Goal: Task Accomplishment & Management: Use online tool/utility

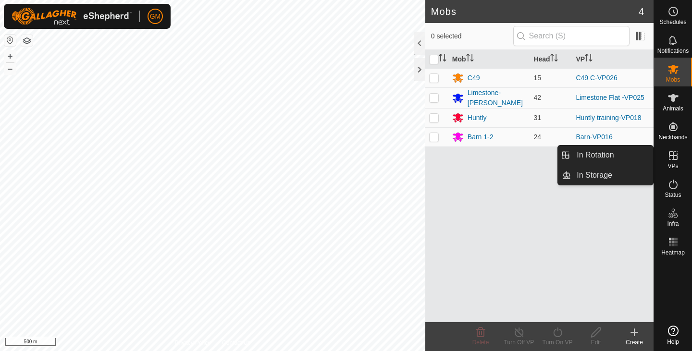
click at [673, 159] on icon at bounding box center [672, 155] width 9 height 9
click at [602, 157] on link "In Rotation" at bounding box center [612, 155] width 82 height 19
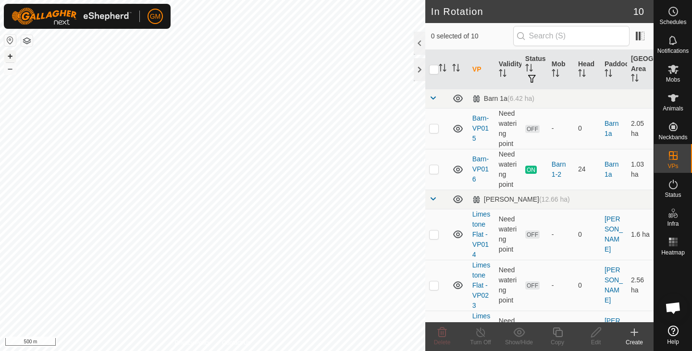
click at [12, 54] on button "+" at bounding box center [10, 56] width 12 height 12
click at [12, 56] on button "+" at bounding box center [10, 56] width 12 height 12
click at [8, 59] on button "+" at bounding box center [10, 56] width 12 height 12
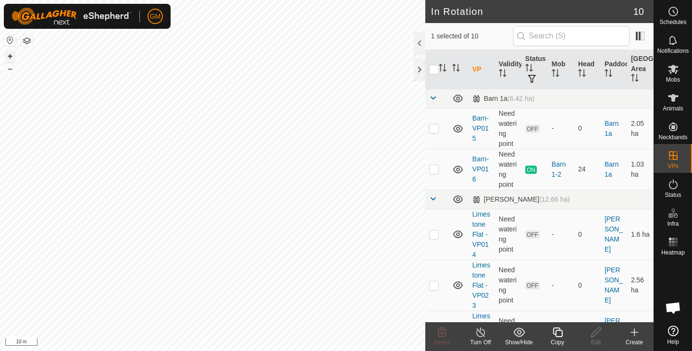
checkbox input "true"
click at [558, 333] on icon at bounding box center [557, 333] width 12 height 12
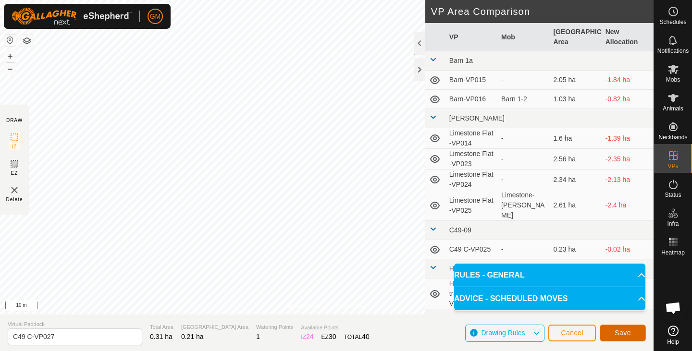
click at [617, 335] on span "Save" at bounding box center [622, 333] width 16 height 8
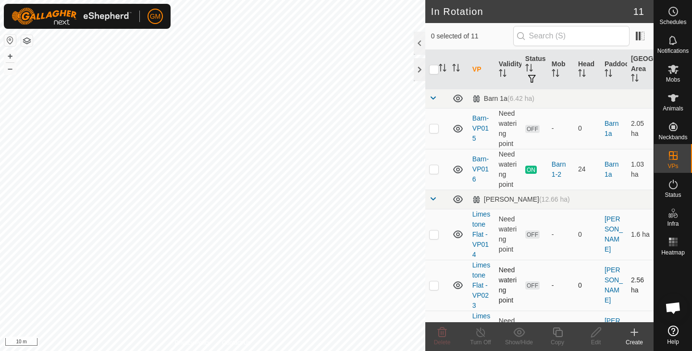
checkbox input "true"
click at [440, 328] on icon at bounding box center [441, 333] width 9 height 10
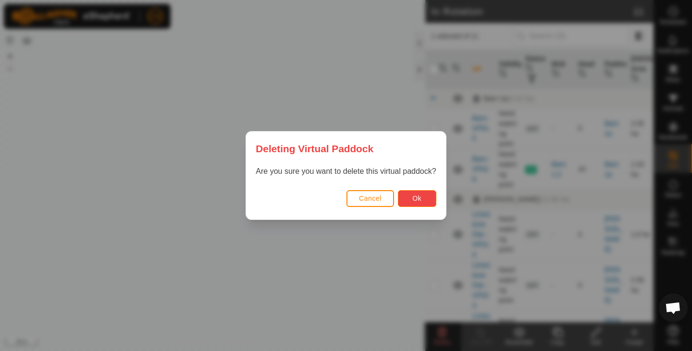
click at [413, 201] on span "Ok" at bounding box center [416, 198] width 9 height 8
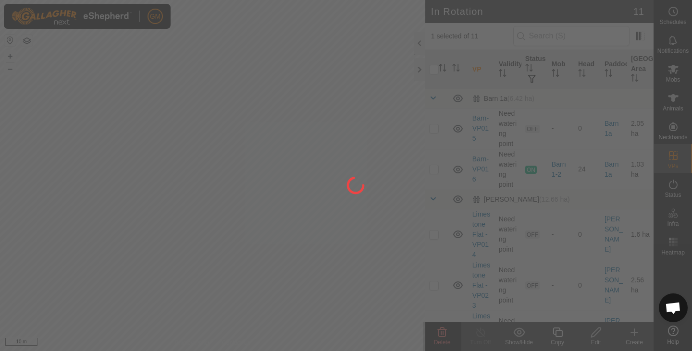
checkbox input "false"
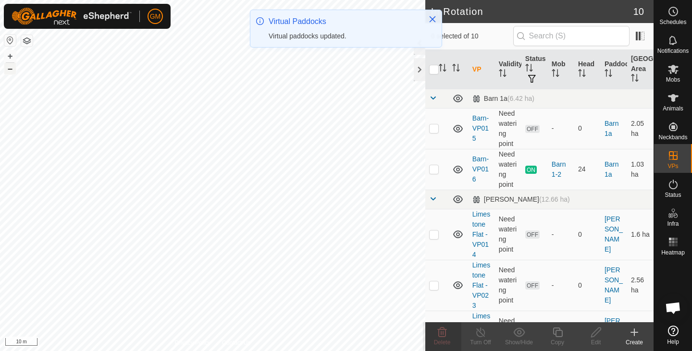
click at [12, 67] on button "–" at bounding box center [10, 69] width 12 height 12
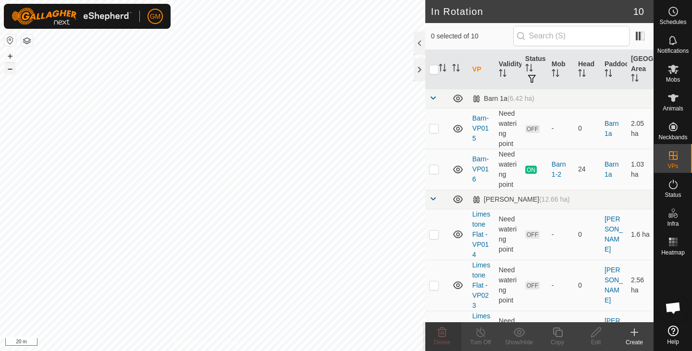
checkbox input "true"
click at [558, 337] on icon at bounding box center [557, 333] width 10 height 10
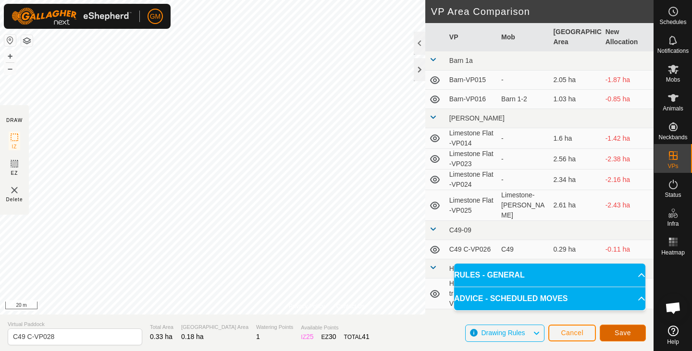
click at [610, 332] on button "Save" at bounding box center [622, 333] width 46 height 17
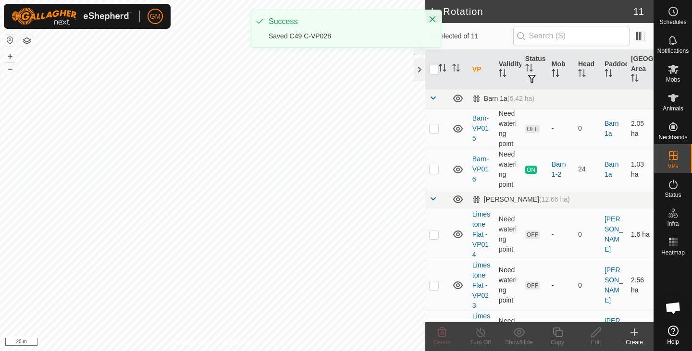
checkbox input "true"
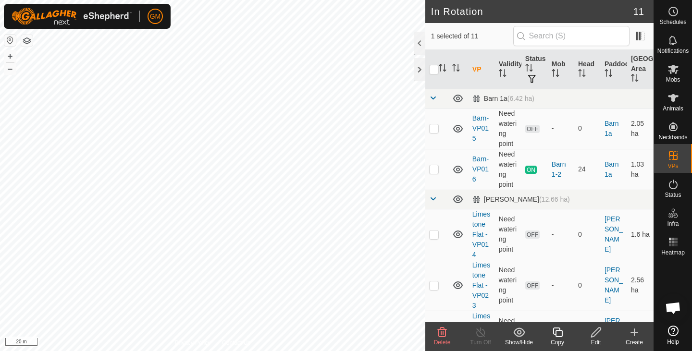
click at [593, 332] on icon at bounding box center [596, 333] width 10 height 10
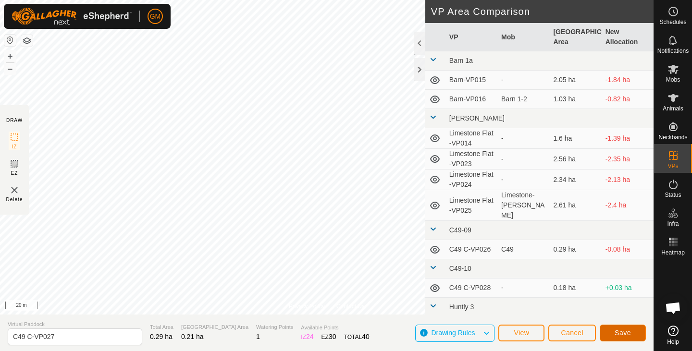
click at [614, 331] on button "Save" at bounding box center [622, 333] width 46 height 17
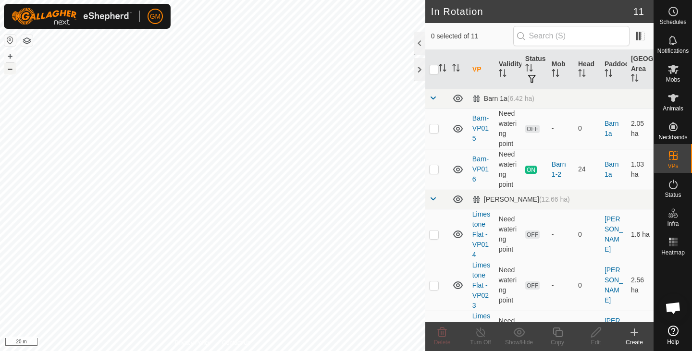
click at [10, 68] on button "–" at bounding box center [10, 69] width 12 height 12
click at [228, 222] on div "GM Schedules Notifications Mobs Animals Neckbands VPs Status Infra Heatmap Help…" at bounding box center [346, 175] width 692 height 351
checkbox input "true"
click at [596, 339] on div "Edit" at bounding box center [595, 342] width 38 height 9
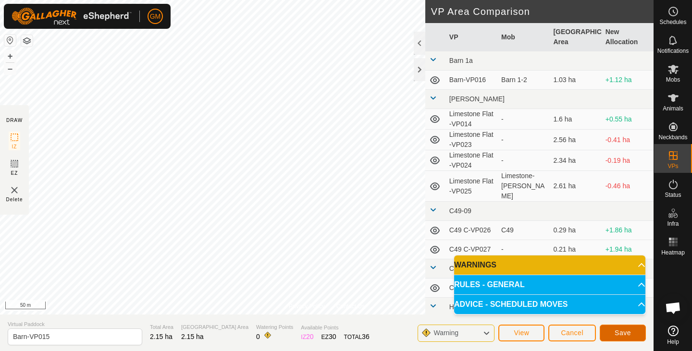
click at [610, 332] on button "Save" at bounding box center [622, 333] width 46 height 17
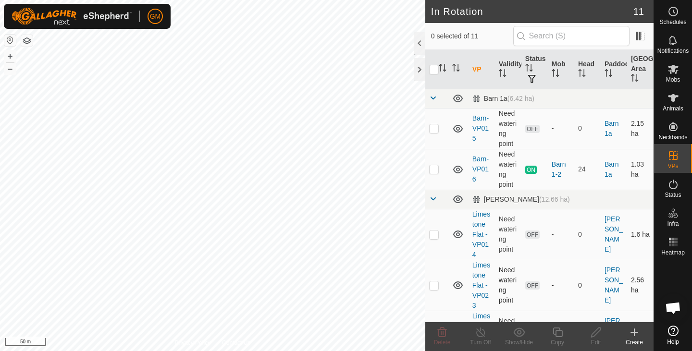
checkbox input "true"
click at [672, 70] on icon at bounding box center [673, 69] width 11 height 9
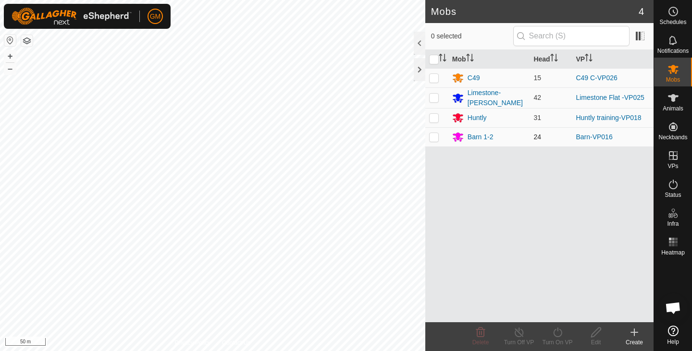
click at [436, 136] on p-checkbox at bounding box center [434, 137] width 10 height 8
checkbox input "true"
click at [554, 332] on icon at bounding box center [557, 333] width 12 height 12
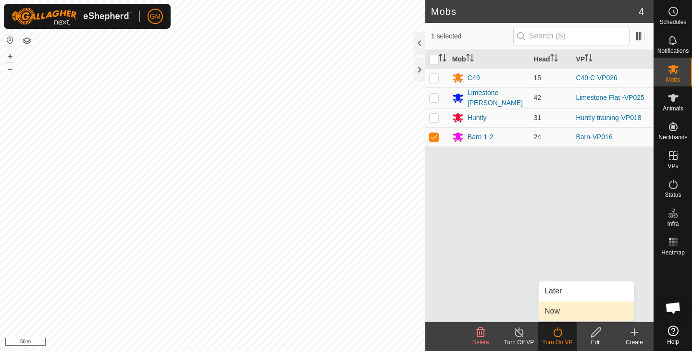
click at [554, 312] on link "Now" at bounding box center [585, 311] width 95 height 19
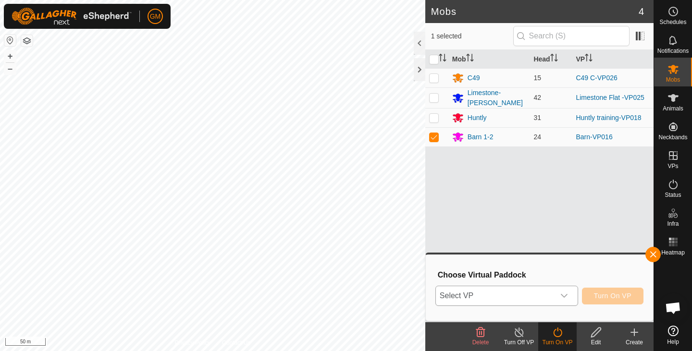
click at [568, 297] on div "dropdown trigger" at bounding box center [563, 295] width 19 height 19
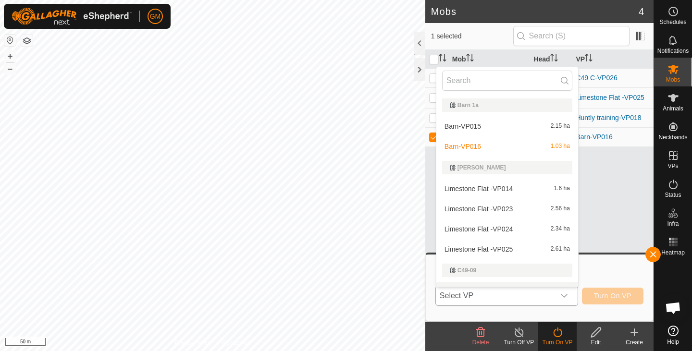
scroll to position [14, 0]
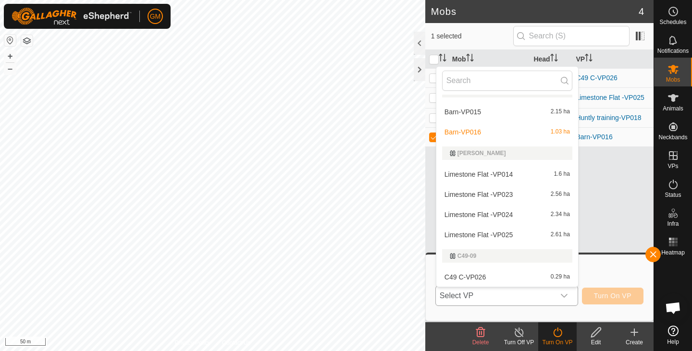
click at [505, 112] on li "Barn-VP015 2.15 ha" at bounding box center [507, 111] width 142 height 19
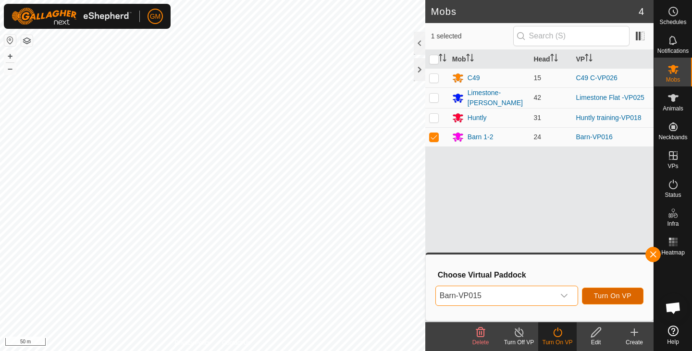
click at [608, 296] on span "Turn On VP" at bounding box center [612, 296] width 37 height 8
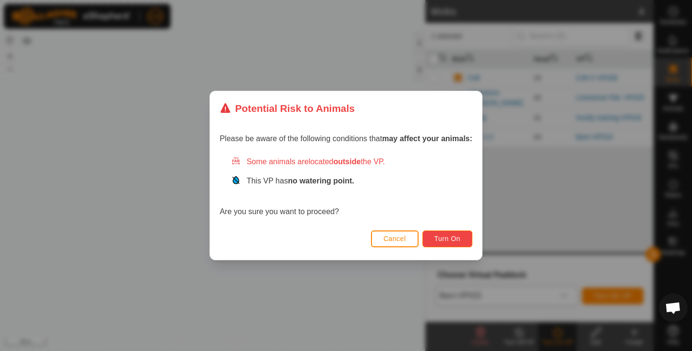
click at [444, 238] on span "Turn On" at bounding box center [447, 239] width 26 height 8
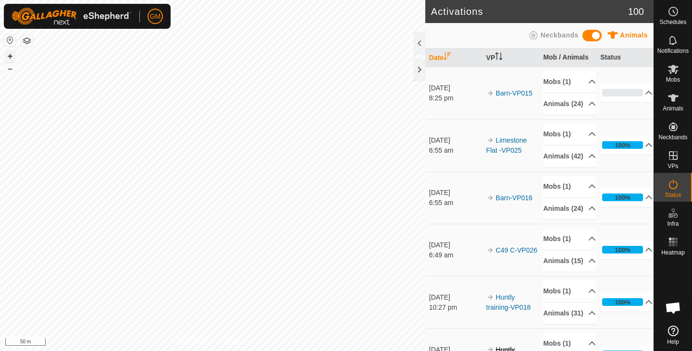
click at [9, 56] on button "+" at bounding box center [10, 56] width 12 height 12
click at [7, 73] on button "–" at bounding box center [10, 69] width 12 height 12
click at [674, 71] on icon at bounding box center [673, 69] width 11 height 9
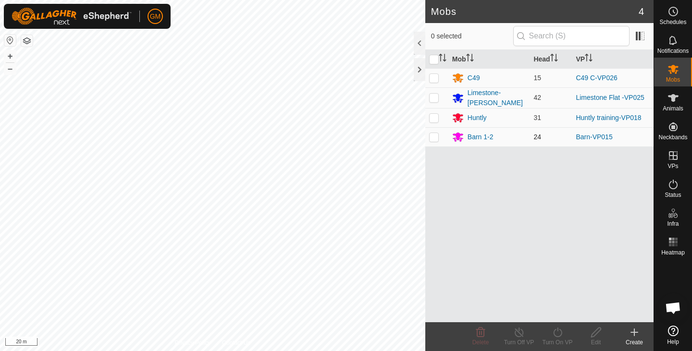
click at [437, 133] on p-checkbox at bounding box center [434, 137] width 10 height 8
checkbox input "true"
click at [519, 334] on line at bounding box center [519, 333] width 8 height 8
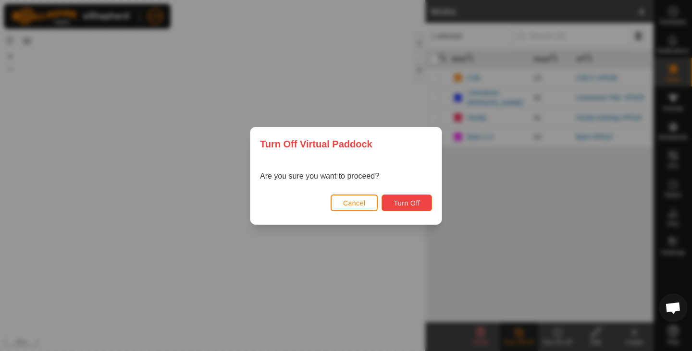
click at [413, 203] on span "Turn Off" at bounding box center [406, 203] width 26 height 8
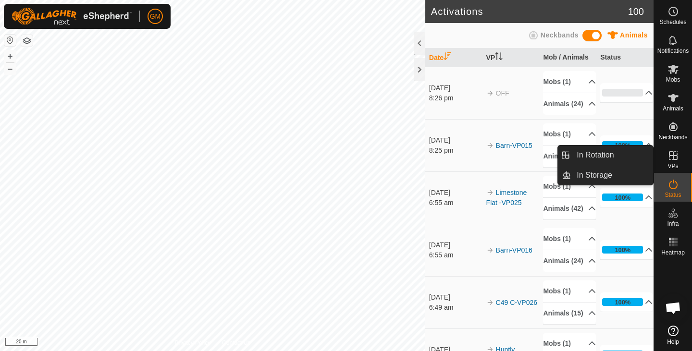
click at [668, 153] on icon at bounding box center [672, 155] width 9 height 9
click at [613, 151] on link "In Rotation" at bounding box center [612, 155] width 82 height 19
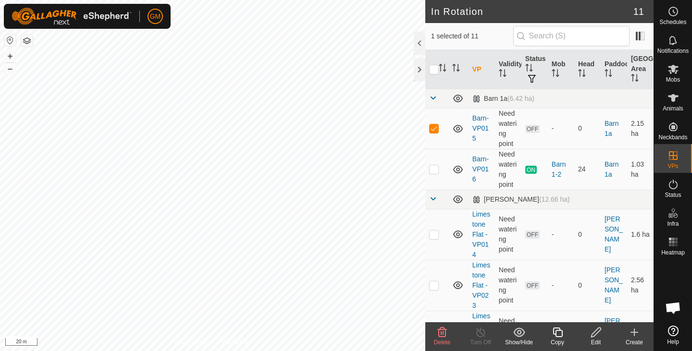
click at [598, 333] on icon at bounding box center [596, 333] width 12 height 12
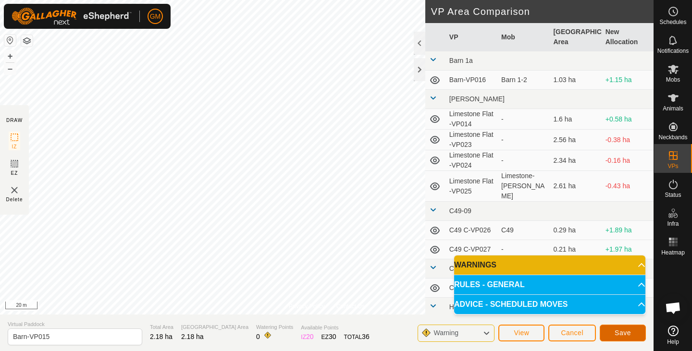
click at [620, 331] on span "Save" at bounding box center [622, 333] width 16 height 8
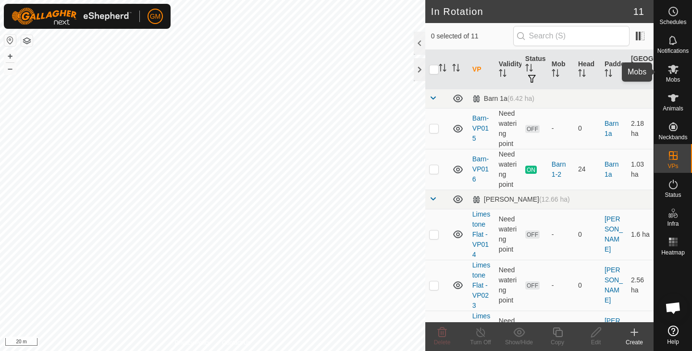
click at [680, 67] on es-mob-svg-icon at bounding box center [672, 68] width 17 height 15
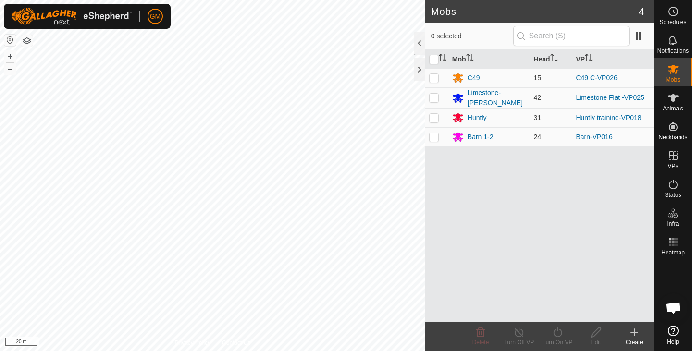
click at [437, 139] on p-checkbox at bounding box center [434, 137] width 10 height 8
checkbox input "true"
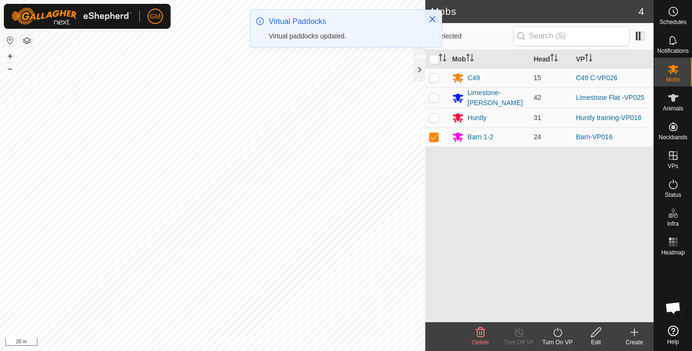
click at [555, 332] on icon at bounding box center [557, 333] width 12 height 12
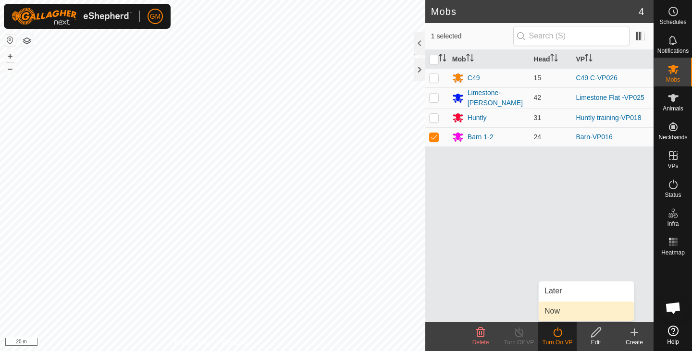
click at [547, 311] on link "Now" at bounding box center [585, 311] width 95 height 19
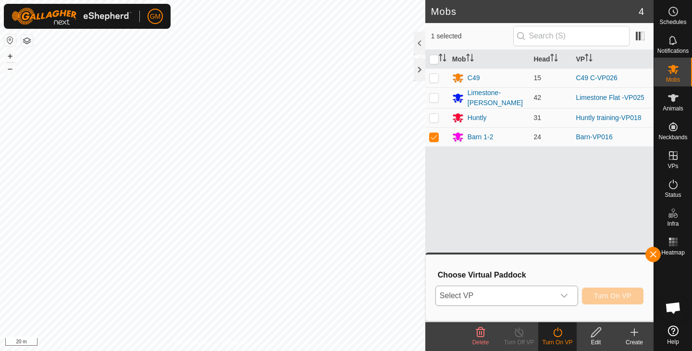
click at [566, 294] on icon "dropdown trigger" at bounding box center [564, 296] width 8 height 8
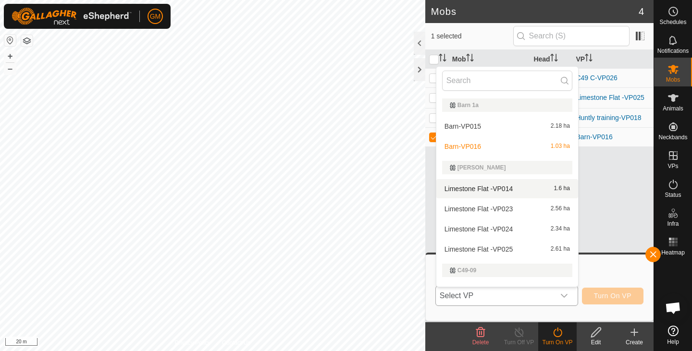
scroll to position [14, 0]
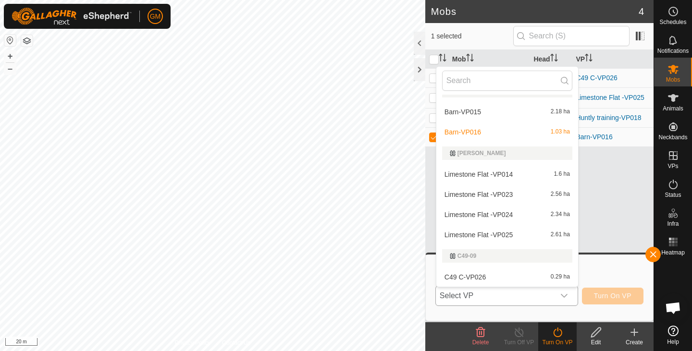
click at [505, 113] on li "Barn-VP015 2.18 ha" at bounding box center [507, 111] width 142 height 19
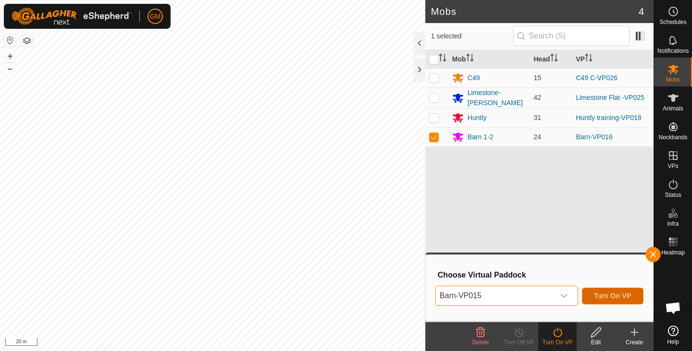
click at [598, 293] on span "Turn On VP" at bounding box center [612, 296] width 37 height 8
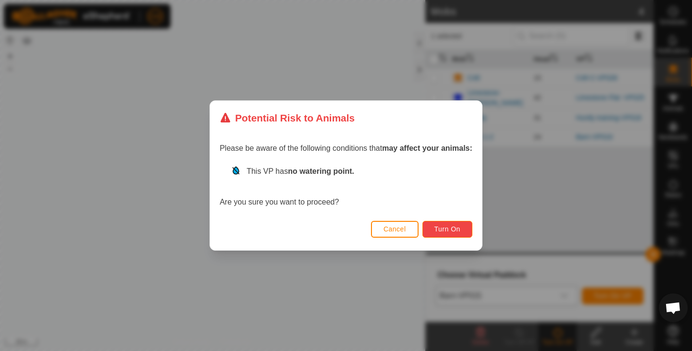
click at [453, 229] on span "Turn On" at bounding box center [447, 229] width 26 height 8
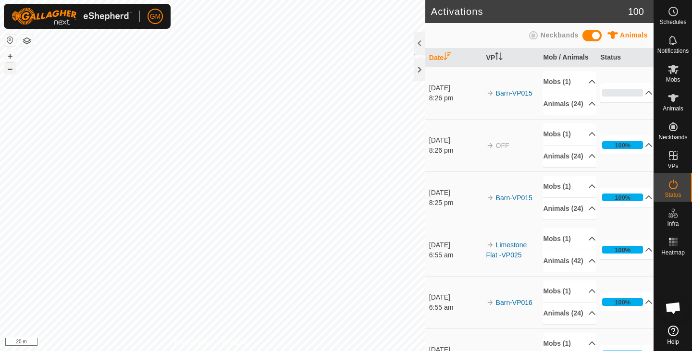
click at [14, 67] on button "–" at bounding box center [10, 69] width 12 height 12
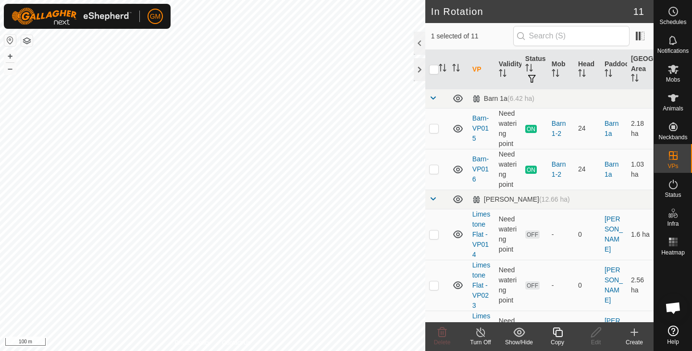
click at [559, 329] on icon at bounding box center [557, 333] width 10 height 10
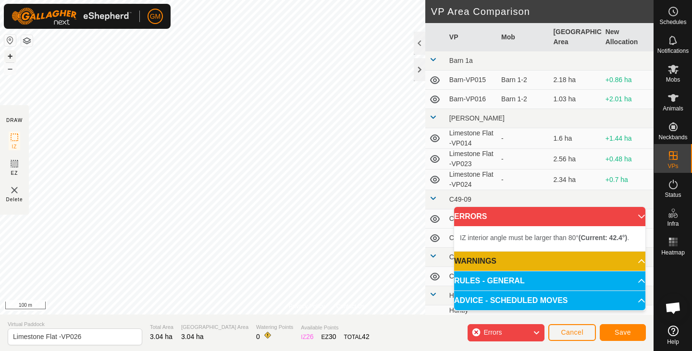
click at [11, 54] on button "+" at bounding box center [10, 56] width 12 height 12
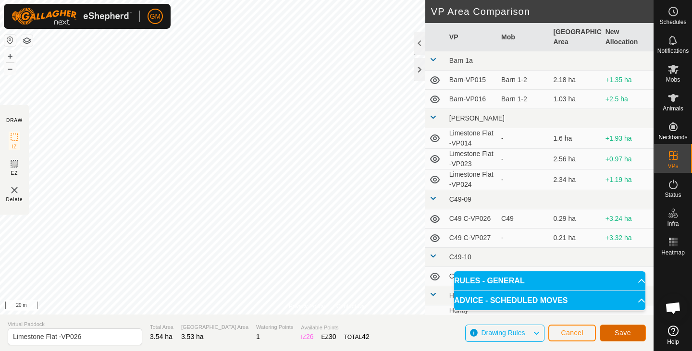
click at [618, 331] on span "Save" at bounding box center [622, 333] width 16 height 8
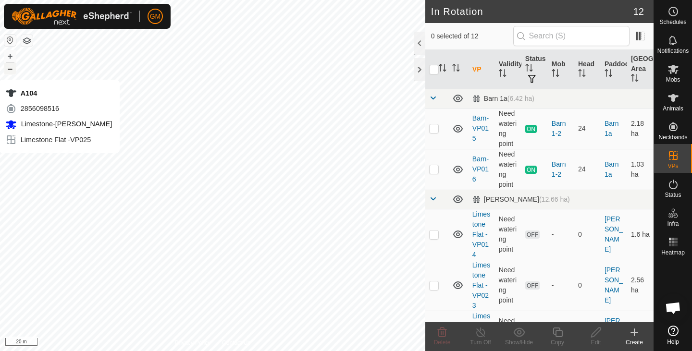
click at [10, 70] on button "–" at bounding box center [10, 69] width 12 height 12
checkbox input "true"
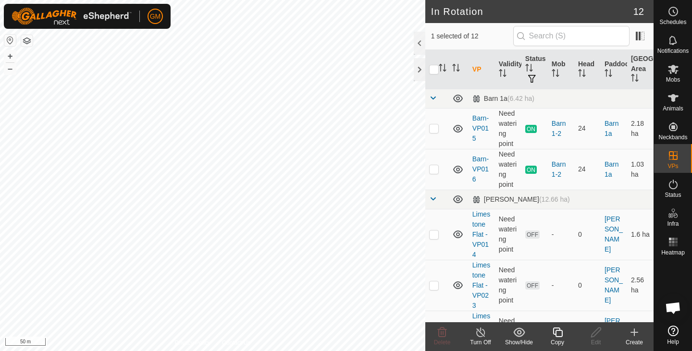
click at [559, 333] on icon at bounding box center [557, 333] width 12 height 12
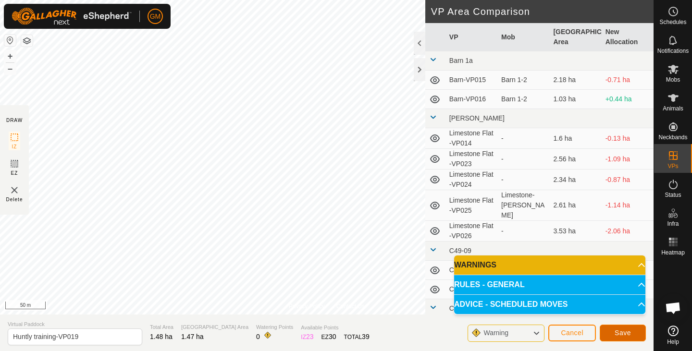
click at [631, 330] on button "Save" at bounding box center [622, 333] width 46 height 17
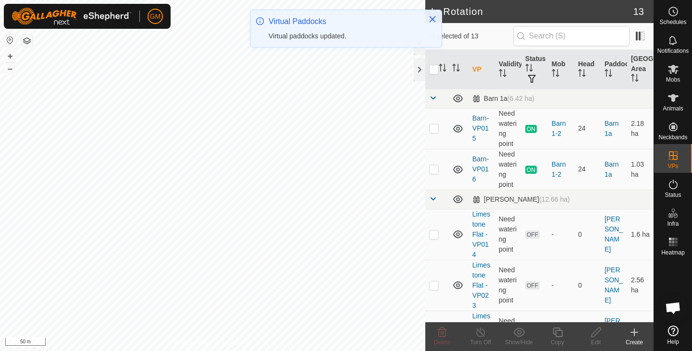
checkbox input "true"
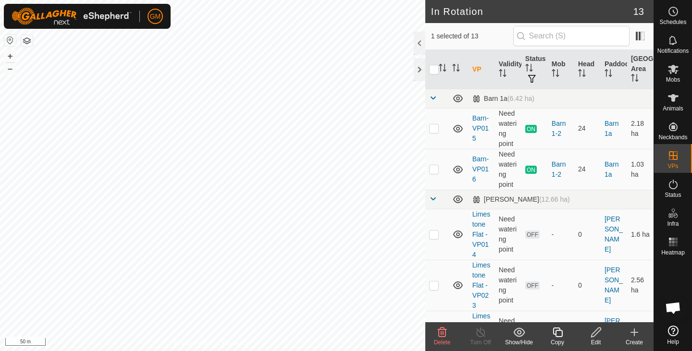
click at [564, 339] on div "Copy" at bounding box center [557, 342] width 38 height 9
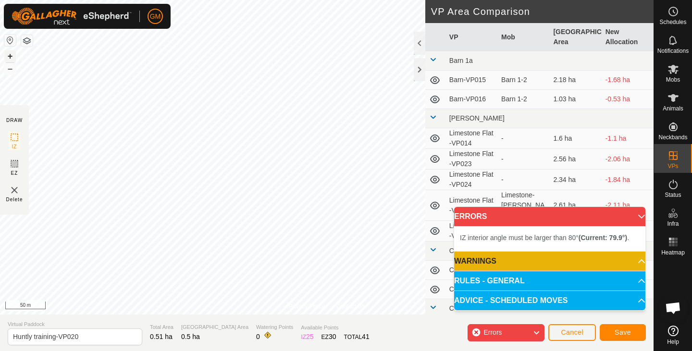
click at [12, 54] on button "+" at bounding box center [10, 56] width 12 height 12
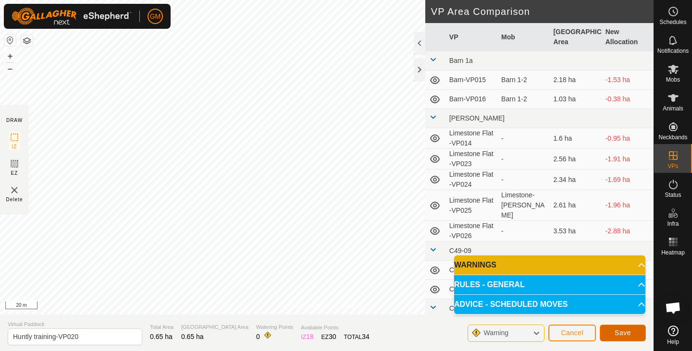
click at [620, 330] on span "Save" at bounding box center [622, 333] width 16 height 8
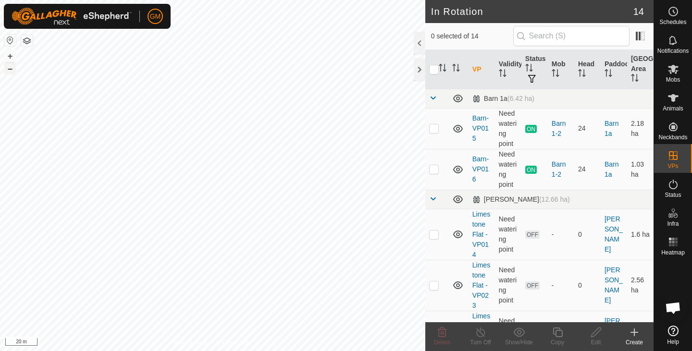
click at [15, 70] on button "–" at bounding box center [10, 69] width 12 height 12
